Goal: Task Accomplishment & Management: Manage account settings

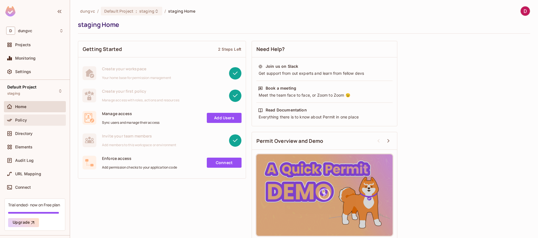
click at [21, 121] on span "Policy" at bounding box center [21, 120] width 12 height 4
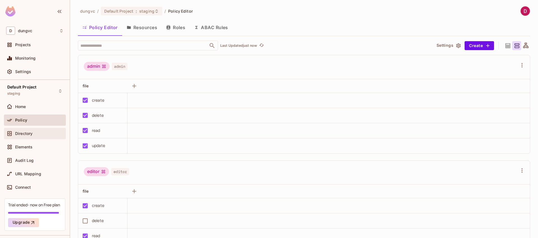
click at [28, 136] on div "Directory" at bounding box center [34, 133] width 57 height 7
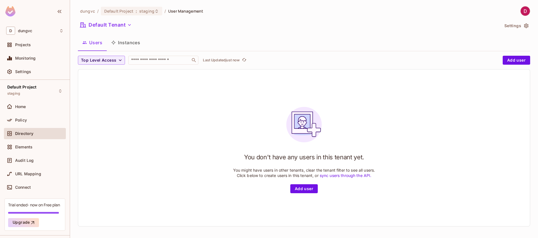
click at [129, 40] on button "Instances" at bounding box center [126, 43] width 38 height 14
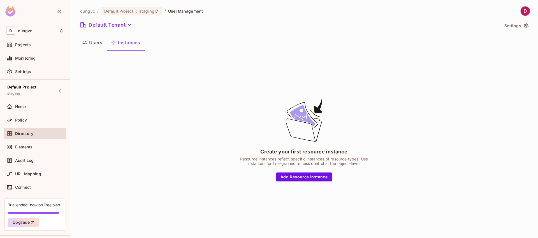
click at [93, 40] on button "Users" at bounding box center [92, 43] width 29 height 14
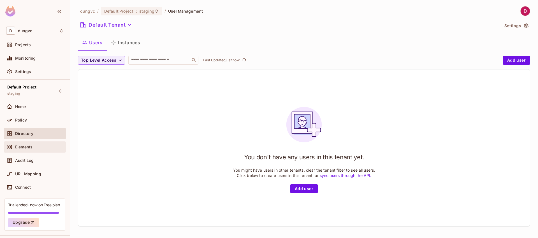
click at [30, 146] on span "Elements" at bounding box center [23, 147] width 17 height 4
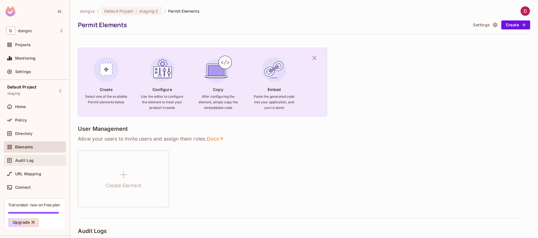
click at [34, 163] on div "Audit Log" at bounding box center [34, 160] width 57 height 7
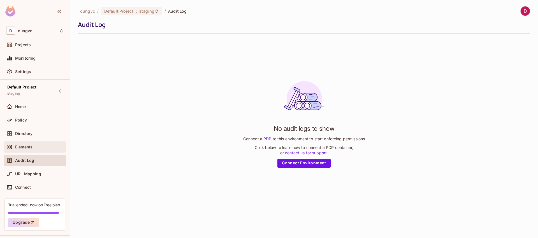
click at [33, 149] on div "Elements" at bounding box center [39, 147] width 48 height 4
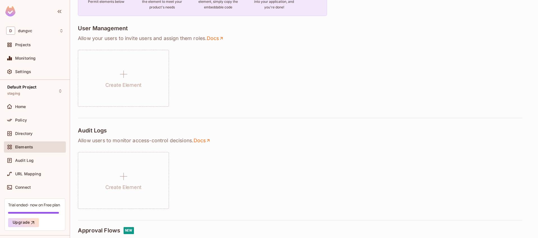
scroll to position [103, 0]
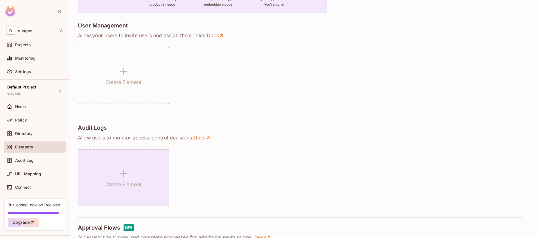
click at [132, 183] on h1 "Create Element" at bounding box center [123, 184] width 36 height 8
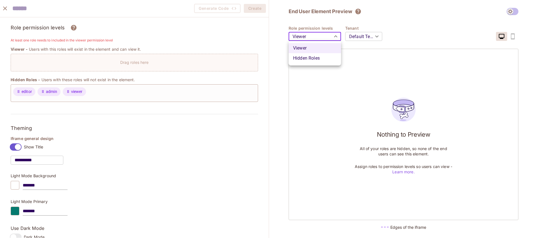
click at [317, 38] on body "D dungvc Projects Monitoring Settings Default Project staging Home Policy Direc…" at bounding box center [269, 119] width 538 height 238
click at [332, 96] on div at bounding box center [269, 119] width 538 height 238
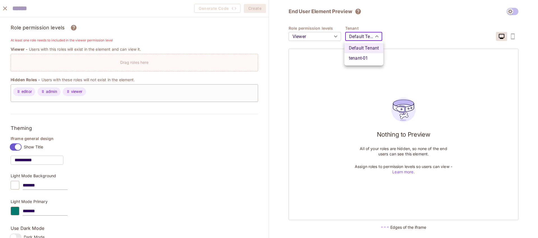
click at [362, 34] on body "D dungvc Projects Monitoring Settings Default Project staging Home Policy Direc…" at bounding box center [269, 119] width 538 height 238
click at [323, 99] on div at bounding box center [269, 119] width 538 height 238
click at [516, 9] on span at bounding box center [513, 11] width 12 height 7
click at [515, 11] on span at bounding box center [513, 11] width 12 height 7
click at [514, 12] on span at bounding box center [513, 11] width 12 height 7
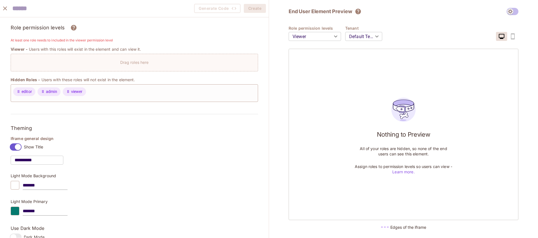
click at [6, 7] on icon "close" at bounding box center [5, 8] width 7 height 7
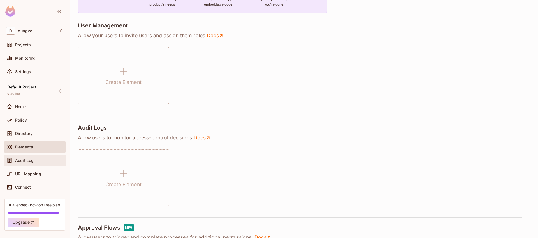
click at [33, 160] on span "Audit Log" at bounding box center [24, 160] width 18 height 4
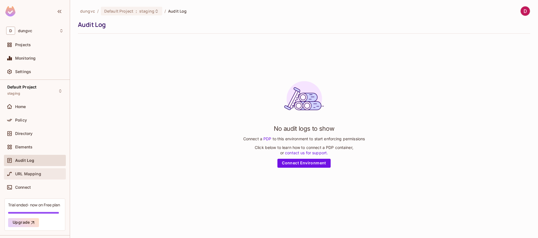
click at [26, 175] on span "URL Mapping" at bounding box center [28, 174] width 26 height 4
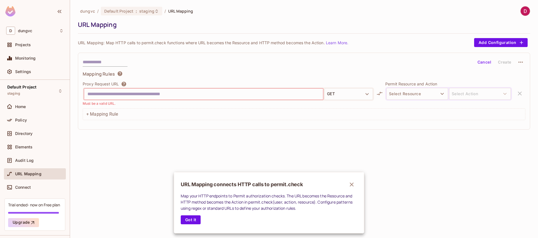
click at [24, 186] on div at bounding box center [269, 119] width 538 height 238
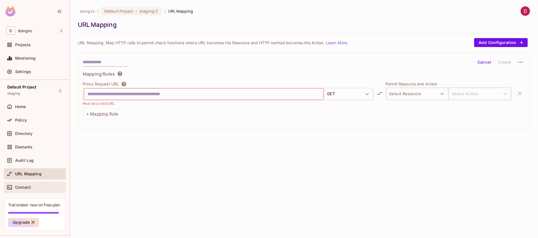
click at [24, 188] on span "Connect" at bounding box center [23, 187] width 16 height 4
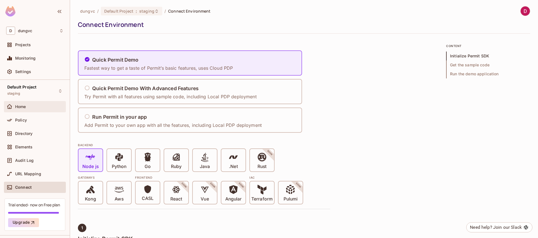
click at [17, 105] on span "Home" at bounding box center [20, 107] width 11 height 4
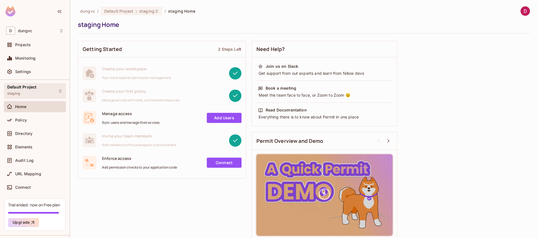
click at [33, 91] on div "Default Project staging" at bounding box center [21, 91] width 29 height 12
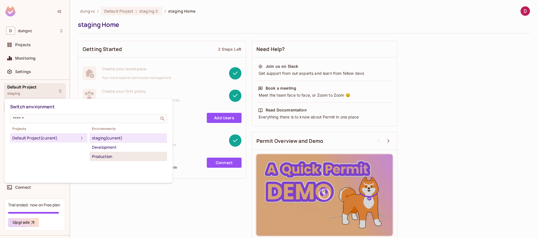
click at [116, 154] on div "Production" at bounding box center [128, 156] width 73 height 7
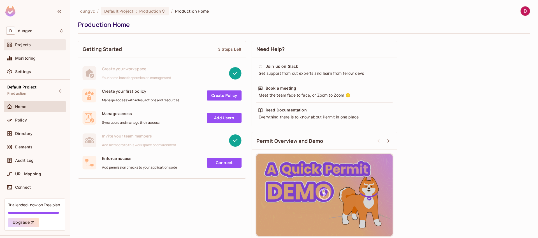
click at [27, 48] on div "Projects" at bounding box center [34, 44] width 57 height 7
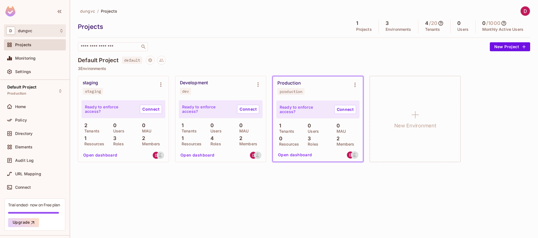
click at [13, 29] on span "D" at bounding box center [10, 31] width 9 height 8
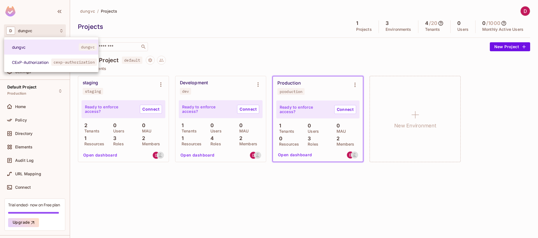
drag, startPoint x: 154, startPoint y: 208, endPoint x: 131, endPoint y: 187, distance: 30.6
click at [154, 208] on div at bounding box center [269, 119] width 538 height 238
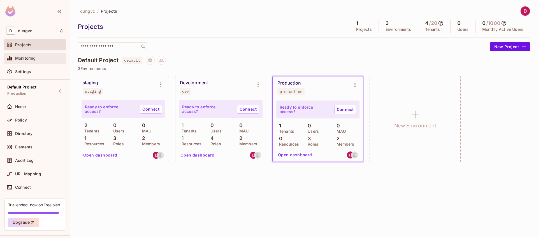
click at [29, 60] on span "Monitoring" at bounding box center [25, 58] width 21 height 4
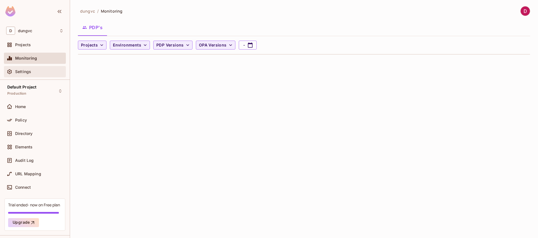
click at [18, 71] on span "Settings" at bounding box center [23, 72] width 16 height 4
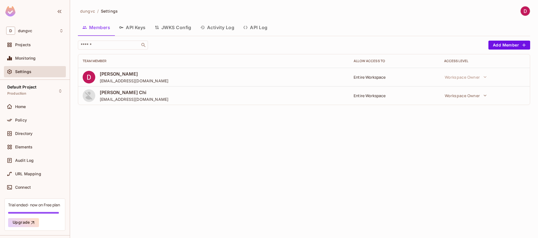
click at [129, 26] on button "API Keys" at bounding box center [133, 27] width 36 height 14
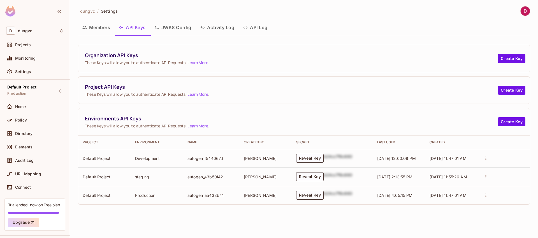
click at [182, 26] on button "JWKS Config" at bounding box center [173, 27] width 46 height 14
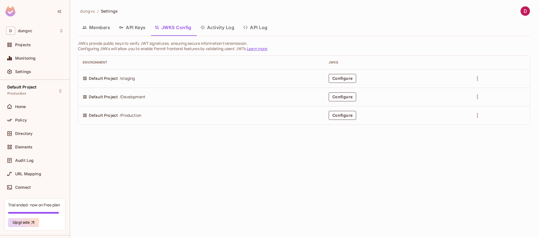
click at [258, 29] on button "API Log" at bounding box center [255, 27] width 33 height 14
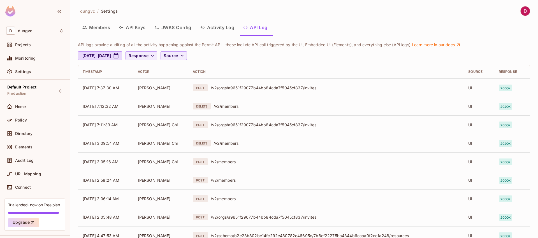
click at [218, 26] on button "Activity Log" at bounding box center [217, 27] width 43 height 14
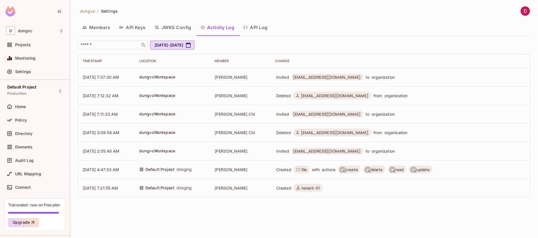
click at [257, 28] on button "API Log" at bounding box center [255, 27] width 33 height 14
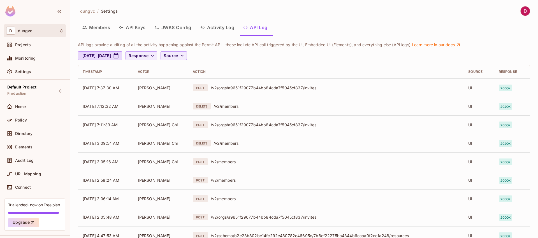
click at [29, 27] on div "D dungvc" at bounding box center [34, 31] width 57 height 8
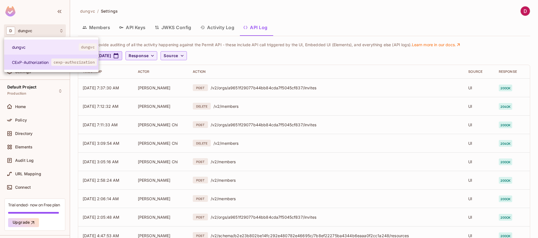
click at [27, 61] on span "CExP-Authorization" at bounding box center [31, 62] width 39 height 5
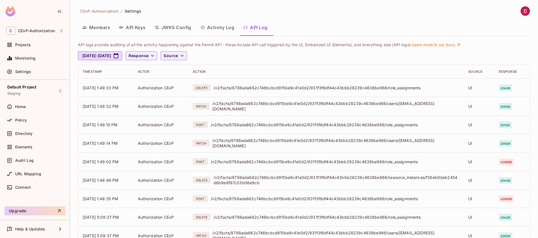
click at [220, 27] on button "Activity Log" at bounding box center [217, 27] width 43 height 14
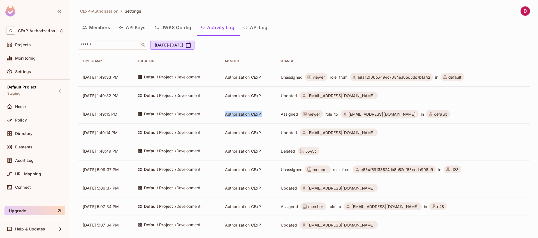
drag, startPoint x: 232, startPoint y: 115, endPoint x: 279, endPoint y: 116, distance: 47.4
click at [279, 116] on tr "[DATE] 1:49:15 PM Default Project / Development Authorization CExP Assigned vie…" at bounding box center [304, 114] width 452 height 18
click at [242, 115] on span "Authorization CExP" at bounding box center [243, 114] width 36 height 5
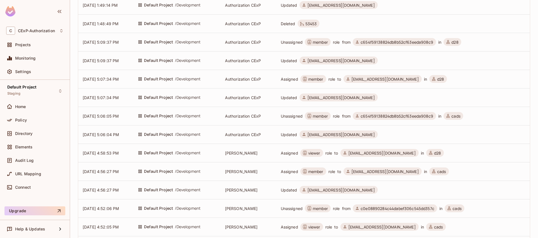
scroll to position [151, 0]
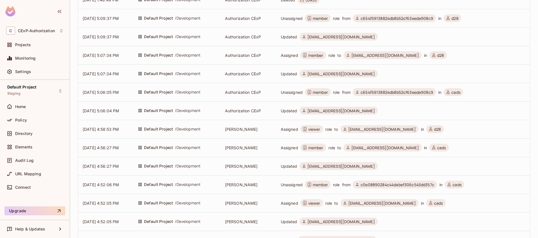
drag, startPoint x: 230, startPoint y: 131, endPoint x: 268, endPoint y: 131, distance: 37.3
click at [268, 131] on td "[PERSON_NAME]" at bounding box center [248, 129] width 55 height 18
click at [239, 129] on span "[PERSON_NAME]" at bounding box center [241, 129] width 33 height 5
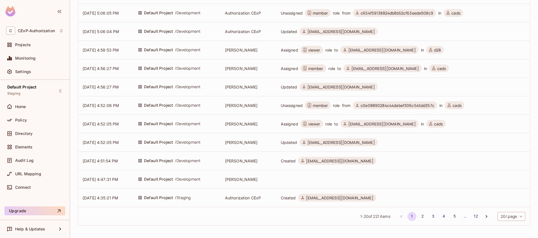
scroll to position [0, 0]
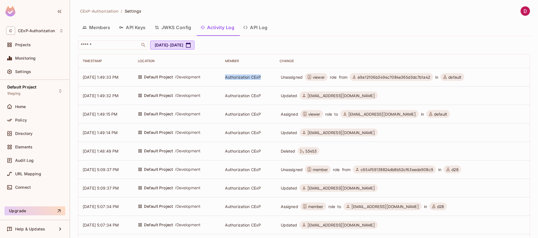
drag, startPoint x: 232, startPoint y: 78, endPoint x: 267, endPoint y: 78, distance: 35.0
click at [261, 78] on span "Authorization CExP" at bounding box center [243, 77] width 36 height 5
click at [248, 79] on span "Authorization CExP" at bounding box center [243, 77] width 36 height 5
click at [31, 59] on span "Monitoring" at bounding box center [25, 58] width 21 height 4
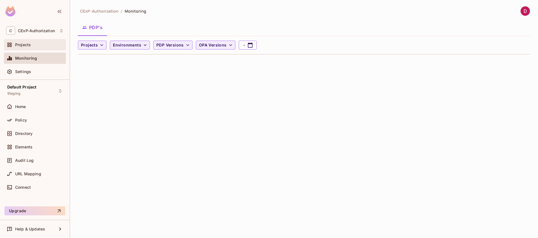
click at [26, 45] on span "Projects" at bounding box center [23, 45] width 16 height 4
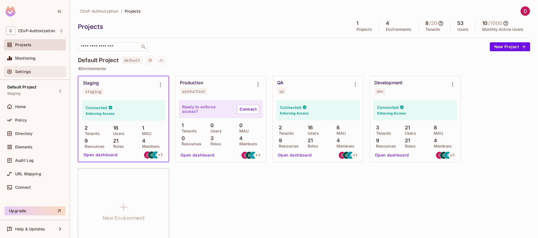
click at [33, 75] on div "Settings" at bounding box center [34, 71] width 57 height 7
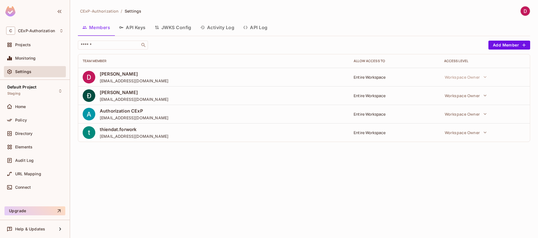
click at [228, 24] on button "Activity Log" at bounding box center [217, 27] width 43 height 14
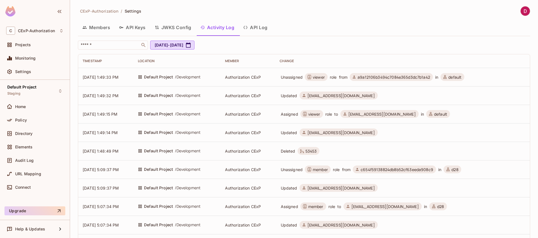
click at [259, 28] on button "API Log" at bounding box center [255, 27] width 33 height 14
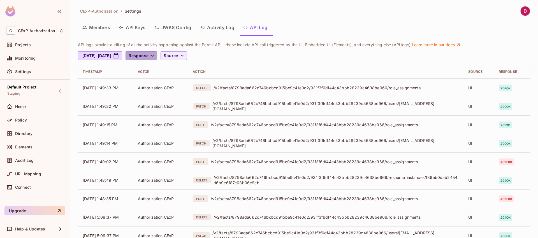
click at [149, 55] on span "Response" at bounding box center [139, 55] width 20 height 7
click at [218, 67] on div at bounding box center [269, 119] width 538 height 238
click at [185, 56] on icon "button" at bounding box center [182, 56] width 6 height 6
click at [205, 82] on span "UI logs" at bounding box center [204, 80] width 24 height 5
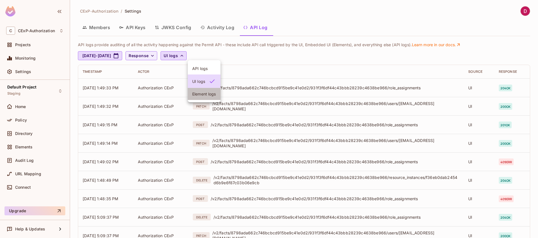
click at [209, 96] on span "Element logs" at bounding box center [204, 93] width 24 height 5
click at [203, 68] on span "API logs" at bounding box center [209, 68] width 34 height 5
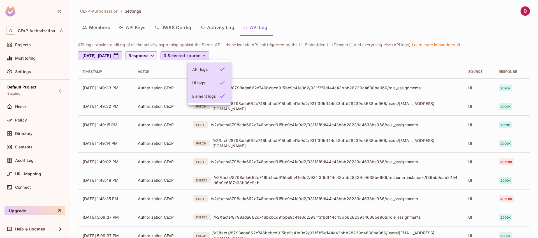
click at [299, 62] on div at bounding box center [269, 119] width 538 height 238
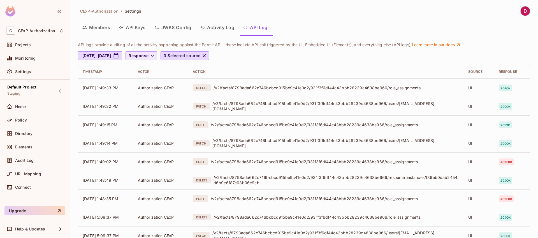
click at [149, 59] on span "Response" at bounding box center [139, 55] width 20 height 7
click at [168, 71] on span "200" at bounding box center [167, 68] width 19 height 5
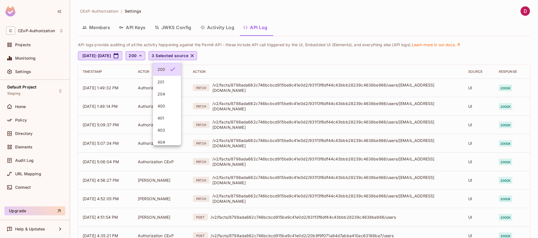
click at [166, 80] on span "201" at bounding box center [167, 81] width 19 height 5
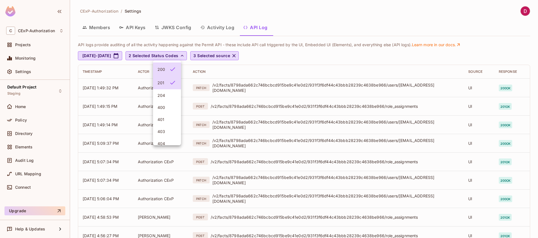
click at [170, 98] on li "204" at bounding box center [167, 95] width 28 height 12
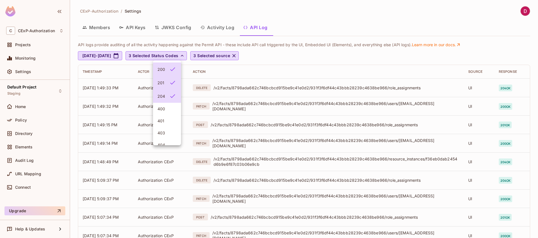
click at [169, 112] on li "400" at bounding box center [167, 109] width 28 height 12
click at [168, 95] on div at bounding box center [171, 96] width 10 height 7
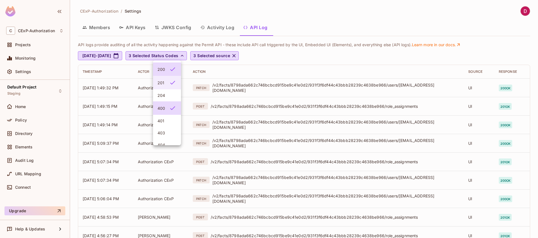
click at [169, 84] on div at bounding box center [171, 82] width 10 height 7
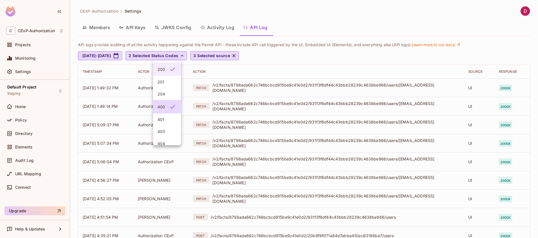
click at [169, 70] on div at bounding box center [171, 69] width 10 height 7
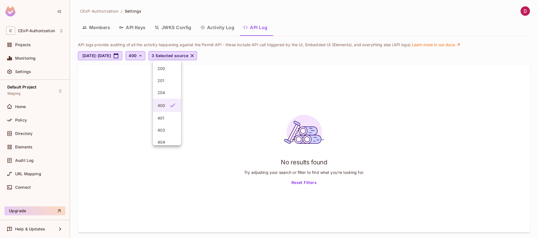
click at [158, 106] on span "400" at bounding box center [162, 105] width 9 height 5
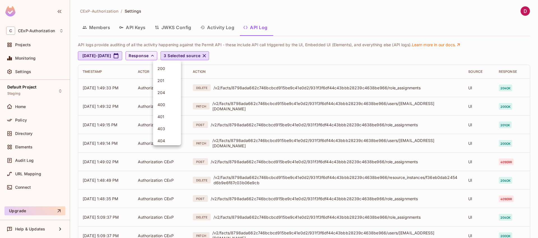
click at [329, 59] on div at bounding box center [269, 119] width 538 height 238
click at [30, 70] on span "Settings" at bounding box center [23, 72] width 16 height 4
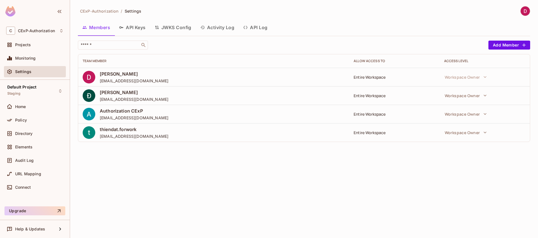
click at [139, 26] on button "API Keys" at bounding box center [133, 27] width 36 height 14
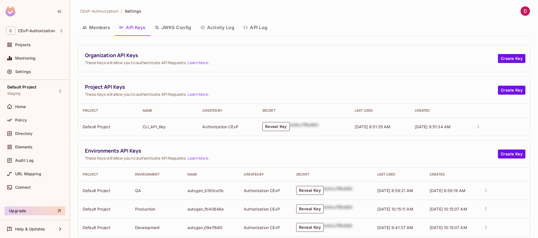
click at [181, 27] on button "JWKS Config" at bounding box center [173, 27] width 46 height 14
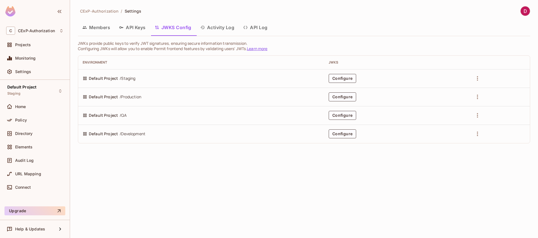
click at [225, 33] on button "Activity Log" at bounding box center [217, 27] width 43 height 14
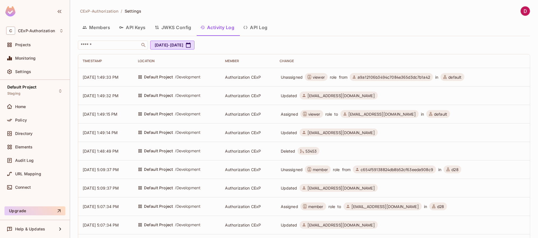
click at [263, 29] on button "API Log" at bounding box center [255, 27] width 33 height 14
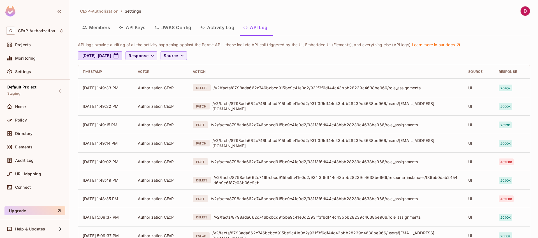
click at [226, 26] on button "Activity Log" at bounding box center [217, 27] width 43 height 14
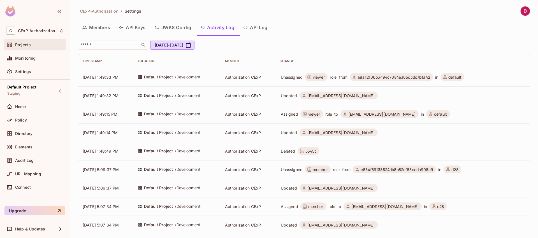
click at [31, 46] on div "Projects" at bounding box center [39, 45] width 48 height 4
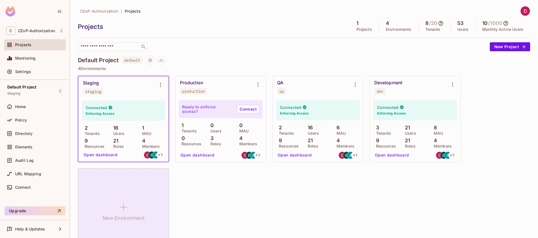
click at [119, 195] on div "New Environment" at bounding box center [123, 211] width 91 height 86
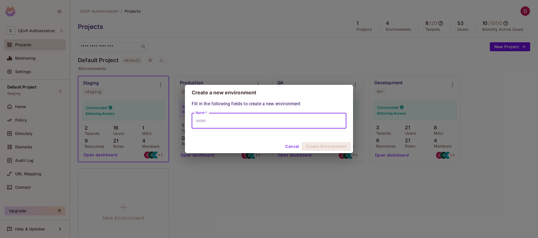
click at [269, 119] on input "Name *" at bounding box center [269, 121] width 155 height 16
type input "****"
click at [320, 145] on button "Create Environment" at bounding box center [326, 146] width 49 height 9
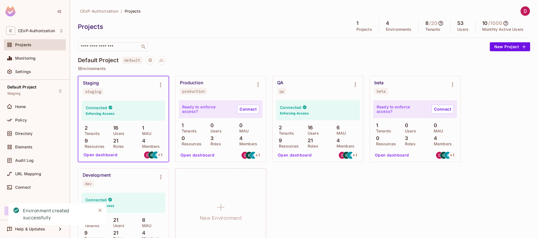
click at [317, 202] on div "Staging staging Connected Enforcing Access 2 Tenants 16 Users 1 MAU 9 Resources…" at bounding box center [304, 165] width 452 height 179
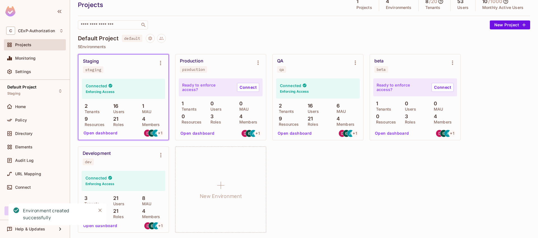
scroll to position [23, 0]
click at [101, 211] on icon "Close" at bounding box center [99, 210] width 3 height 3
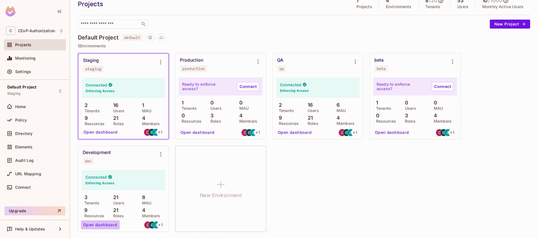
click at [105, 226] on button "Open dashboard" at bounding box center [100, 225] width 39 height 9
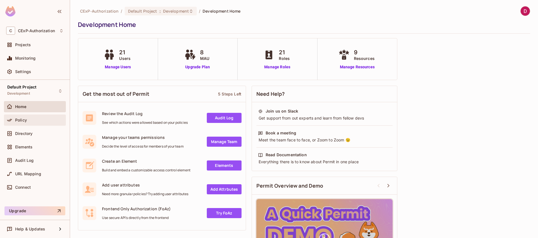
click at [36, 121] on div "Policy" at bounding box center [39, 120] width 48 height 4
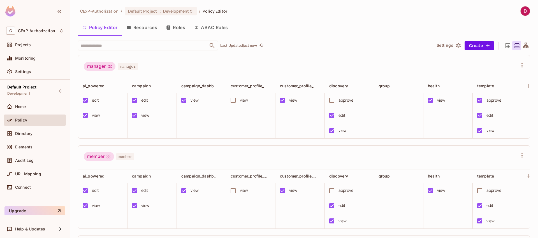
click at [142, 27] on button "Resources" at bounding box center [142, 27] width 40 height 14
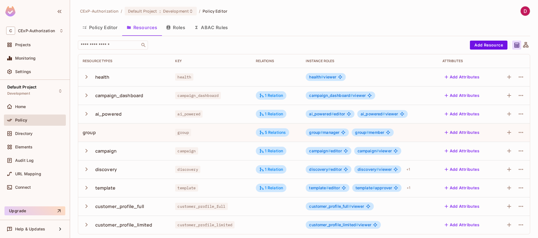
click at [175, 27] on button "Roles" at bounding box center [176, 27] width 28 height 14
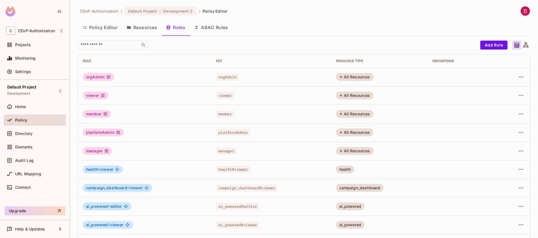
click at [217, 29] on button "ABAC Rules" at bounding box center [211, 27] width 43 height 14
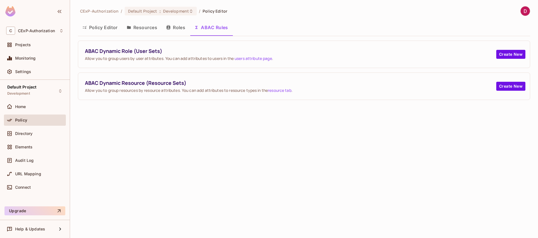
click at [173, 26] on button "Roles" at bounding box center [176, 27] width 28 height 14
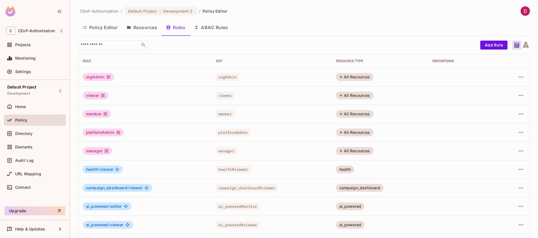
click at [148, 29] on button "Resources" at bounding box center [142, 27] width 40 height 14
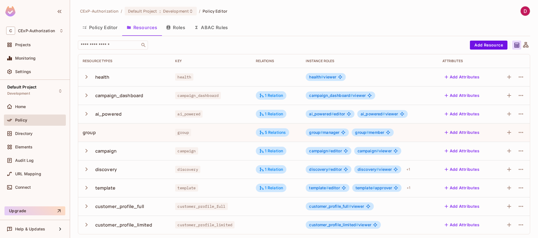
click at [104, 30] on button "Policy Editor" at bounding box center [100, 27] width 44 height 14
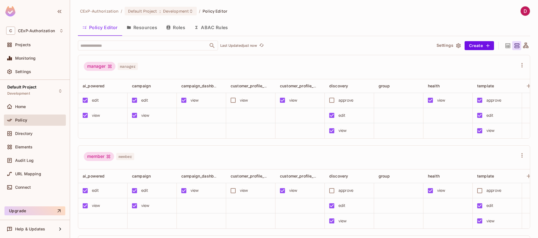
click at [140, 28] on button "Resources" at bounding box center [142, 27] width 40 height 14
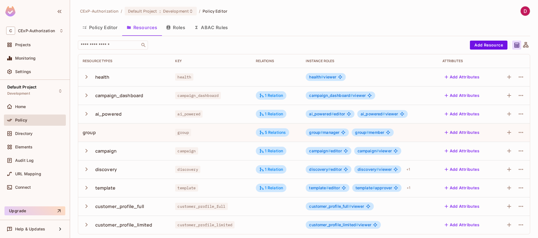
click at [184, 27] on button "Roles" at bounding box center [176, 27] width 28 height 14
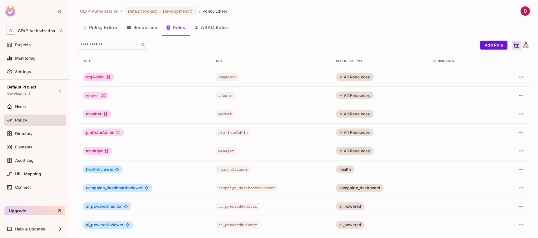
click at [212, 26] on button "ABAC Rules" at bounding box center [211, 27] width 43 height 14
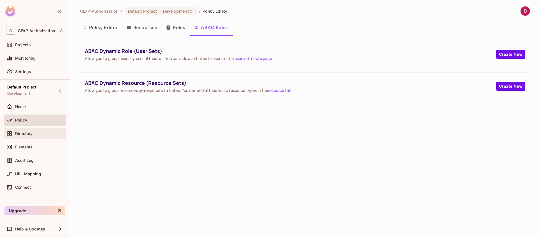
click at [26, 132] on span "Directory" at bounding box center [23, 133] width 17 height 4
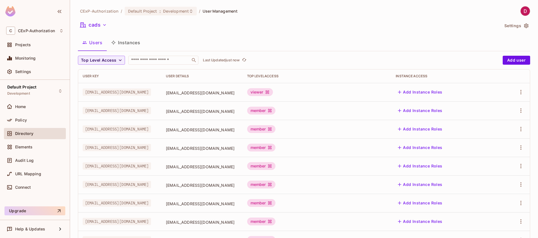
click at [130, 46] on button "Instances" at bounding box center [126, 43] width 38 height 14
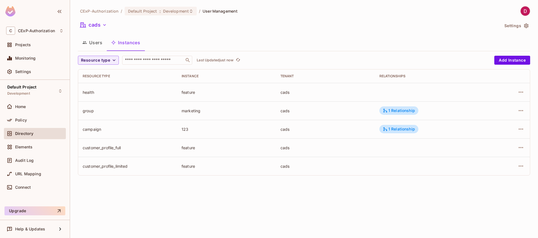
click at [96, 44] on button "Users" at bounding box center [92, 43] width 29 height 14
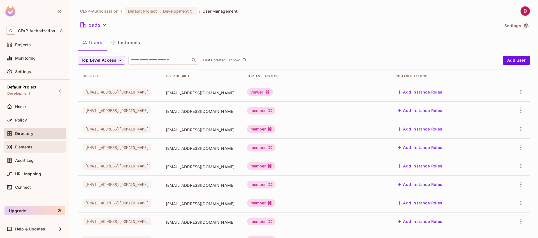
click at [25, 149] on span "Elements" at bounding box center [23, 147] width 17 height 4
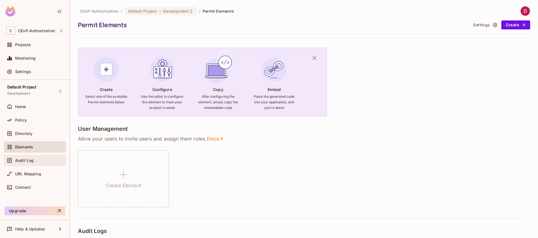
click at [33, 165] on div "Audit Log" at bounding box center [35, 160] width 62 height 11
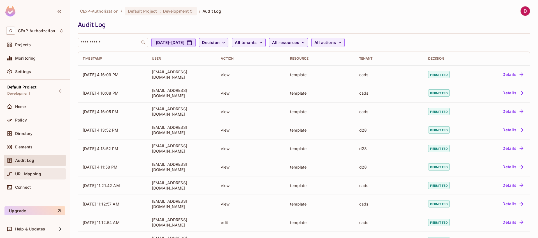
click at [34, 177] on div "URL Mapping" at bounding box center [35, 173] width 62 height 11
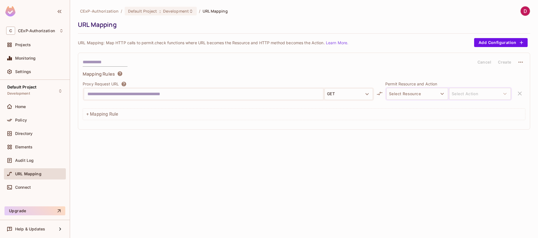
click at [129, 173] on div "CExP-Authorization / Default Project : Development / URL Mapping URL Mapping UR…" at bounding box center [304, 119] width 468 height 238
click at [36, 32] on span "CExP-Authorization" at bounding box center [36, 31] width 37 height 4
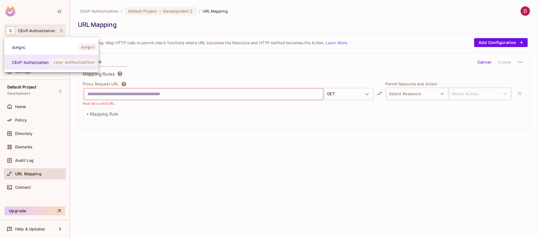
click at [129, 165] on div at bounding box center [269, 119] width 538 height 238
